Goal: Information Seeking & Learning: Learn about a topic

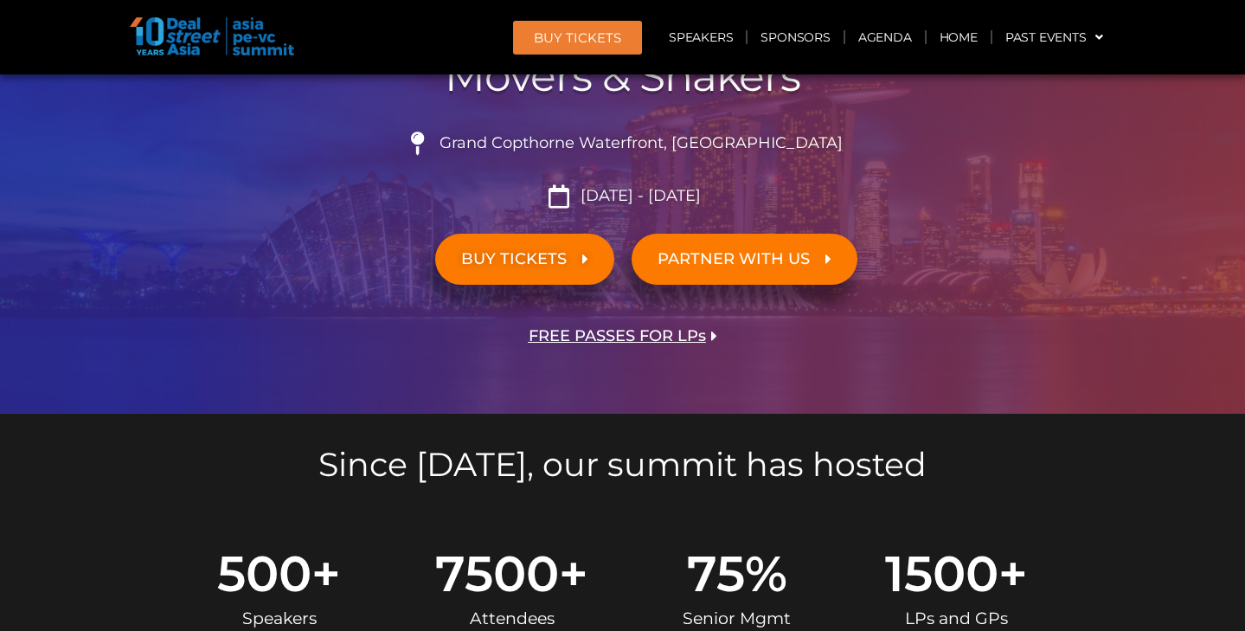
scroll to position [278, 0]
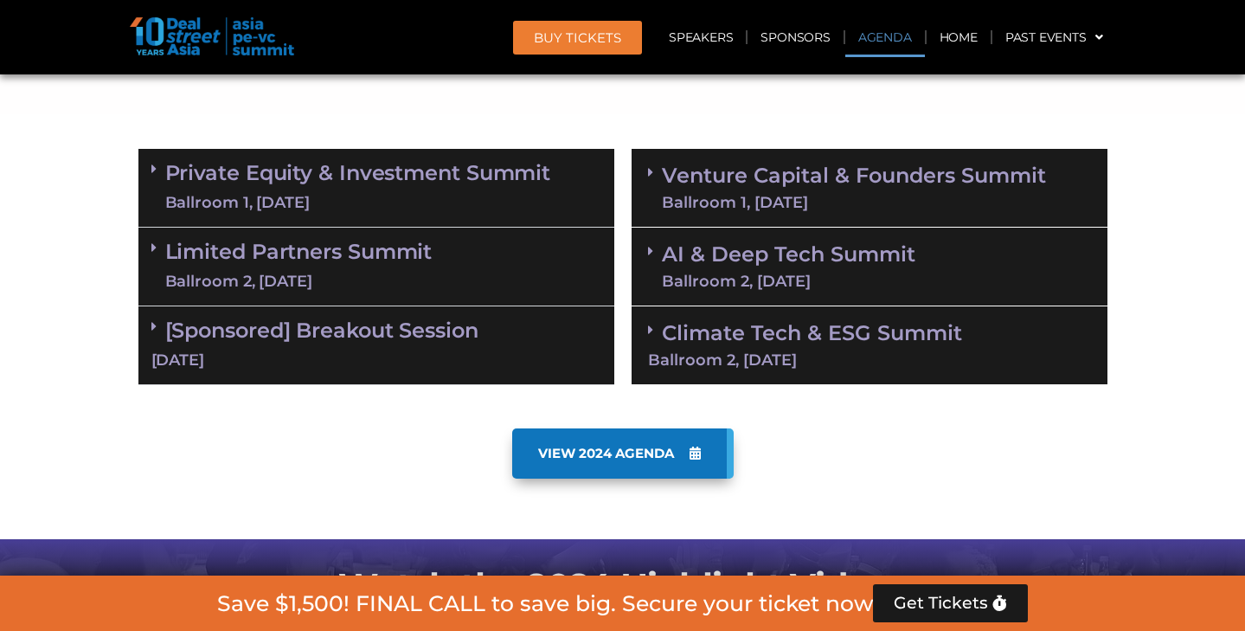
scroll to position [863, 0]
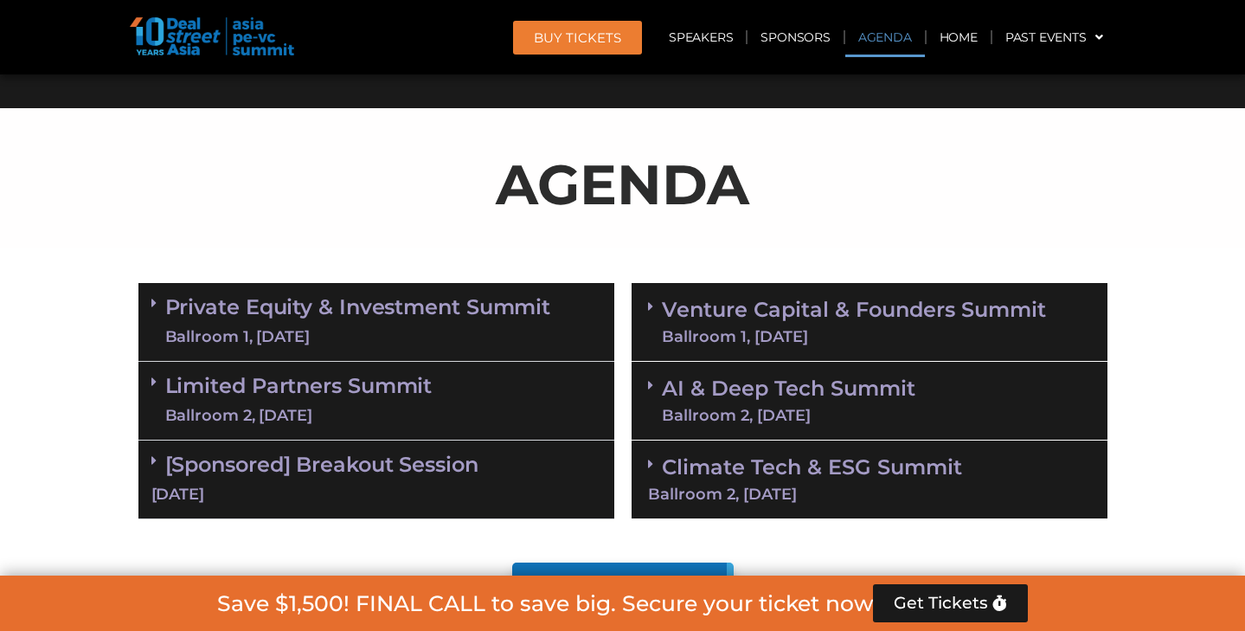
click at [435, 406] on div "Limited Partners Summit Ballroom 2, 10 Sept" at bounding box center [376, 401] width 476 height 79
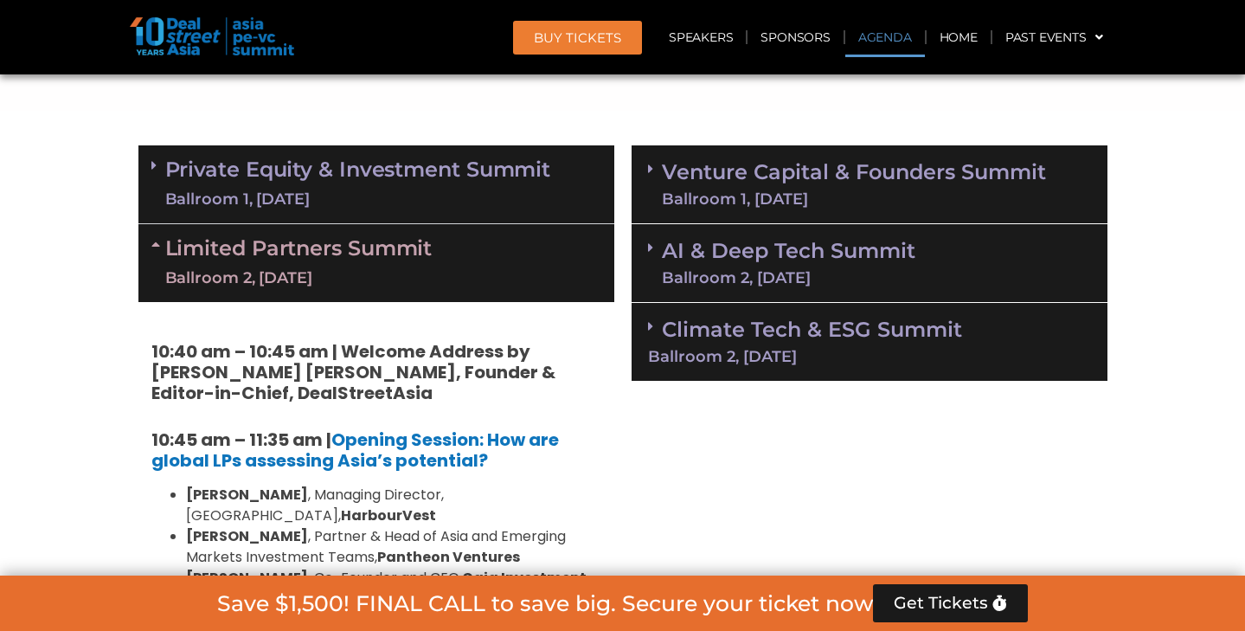
scroll to position [997, 0]
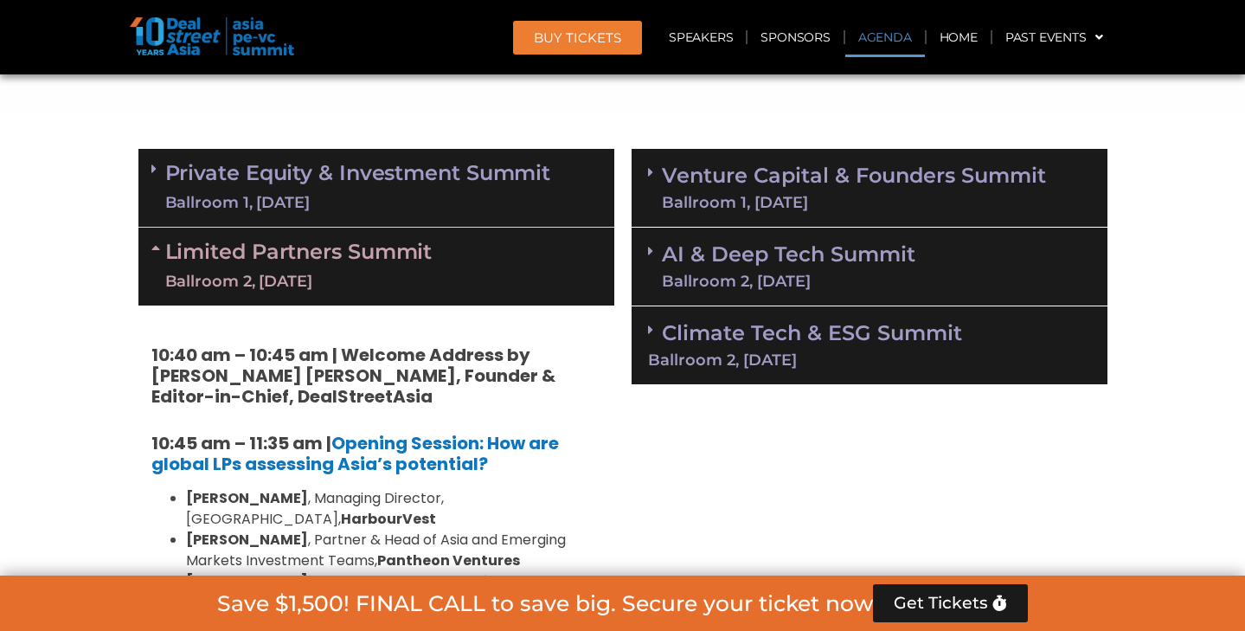
click at [370, 201] on div "Ballroom 1, [DATE]" at bounding box center [358, 203] width 386 height 22
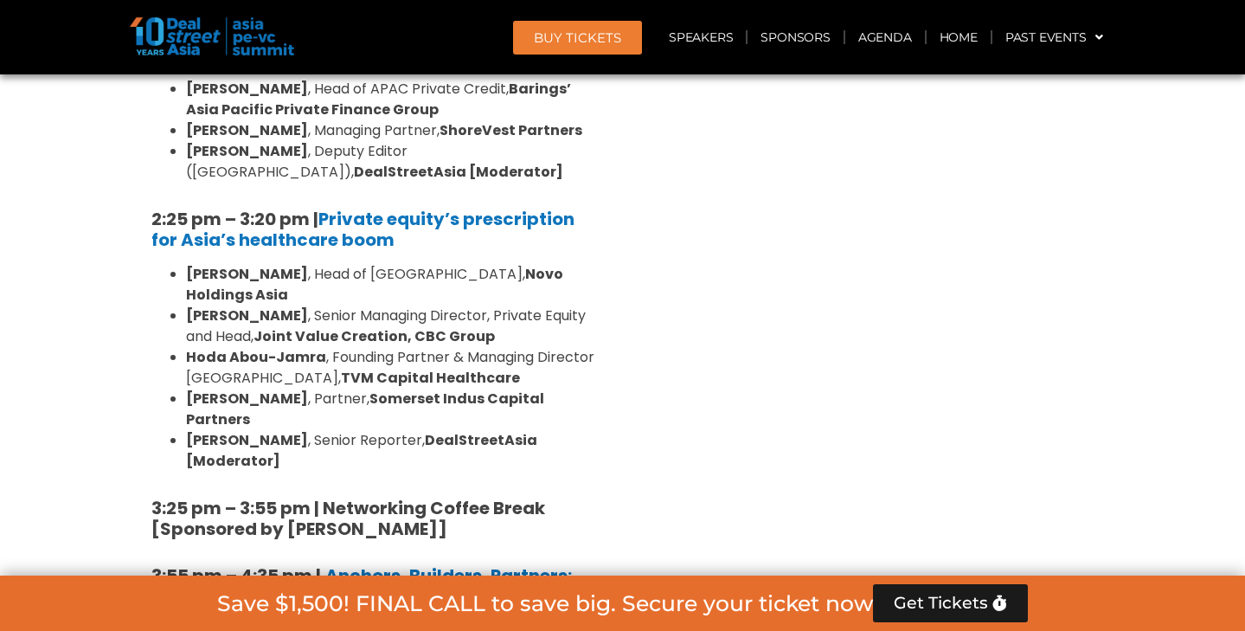
scroll to position [2616, 0]
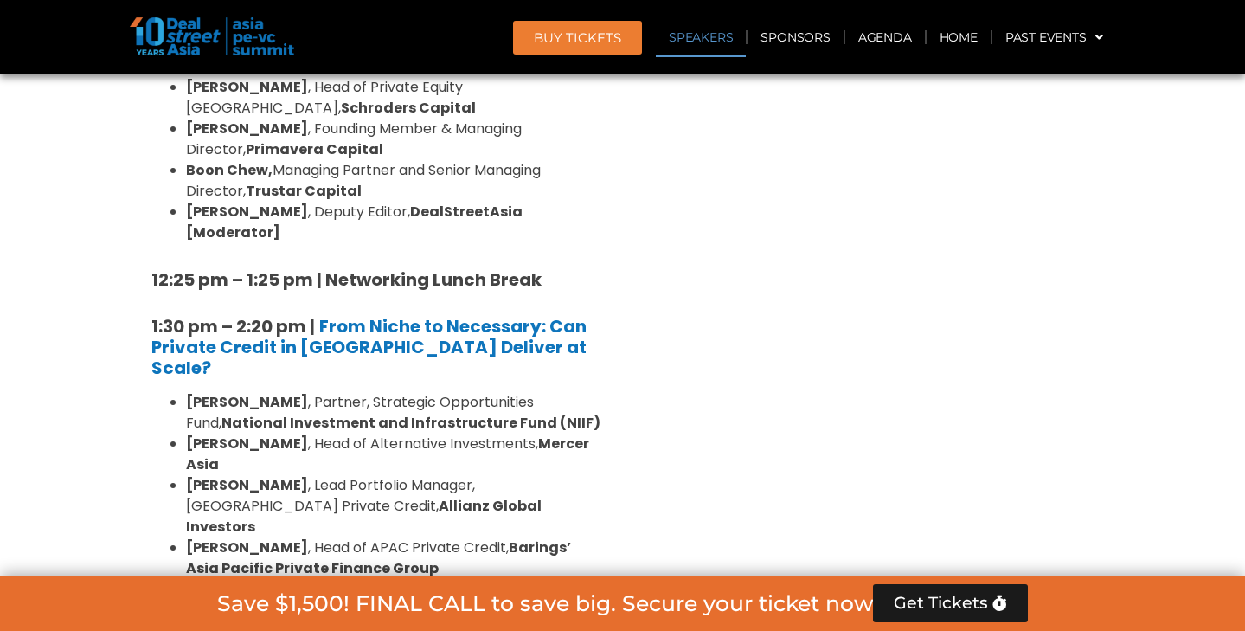
scroll to position [2149, 0]
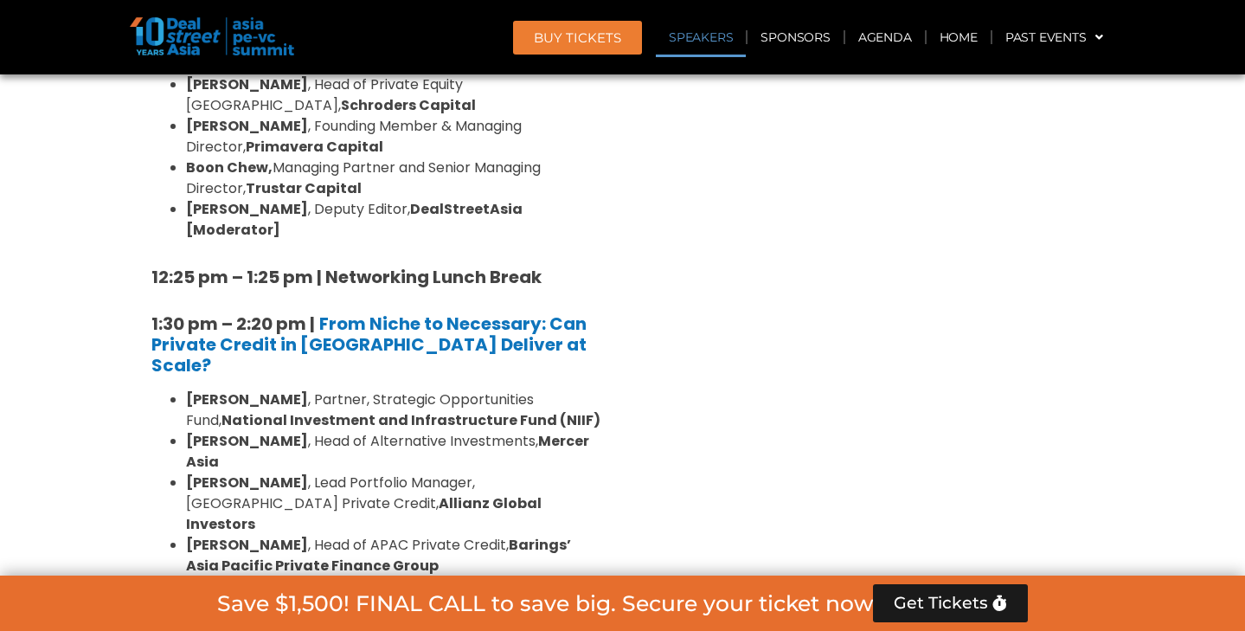
click at [432, 597] on li "Ngoc Nguyen , Deputy Editor (Vietnam), DealStreetAsia [Moderator]" at bounding box center [393, 618] width 415 height 42
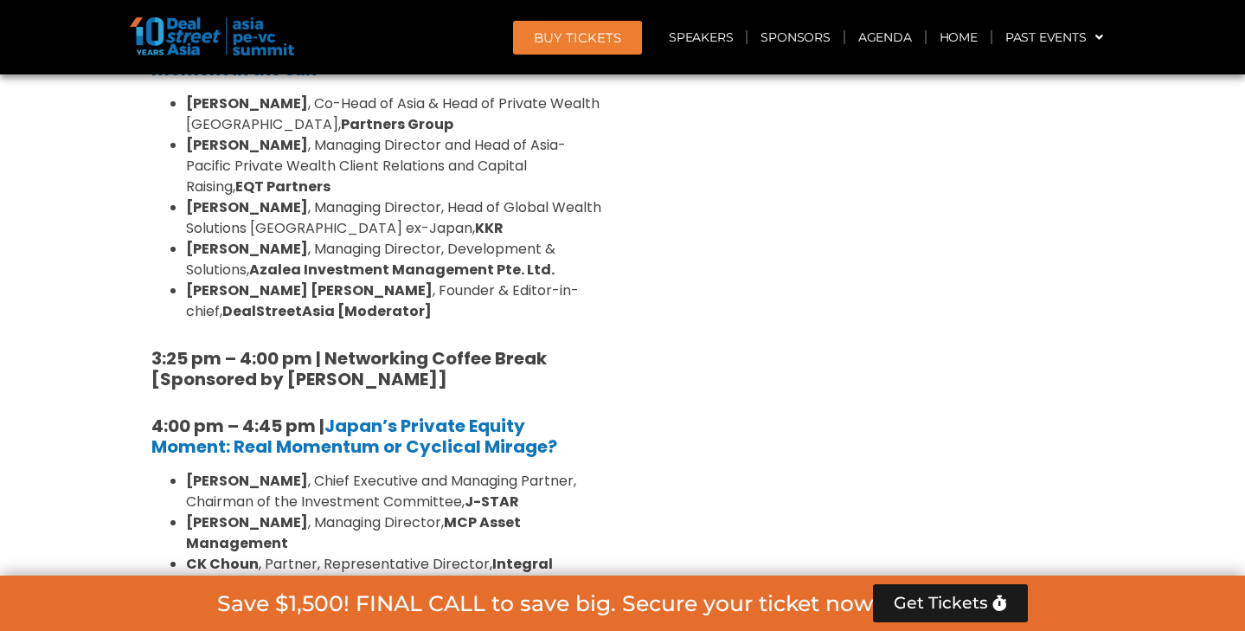
scroll to position [5181, 0]
